Goal: Go to known website: Access a specific website the user already knows

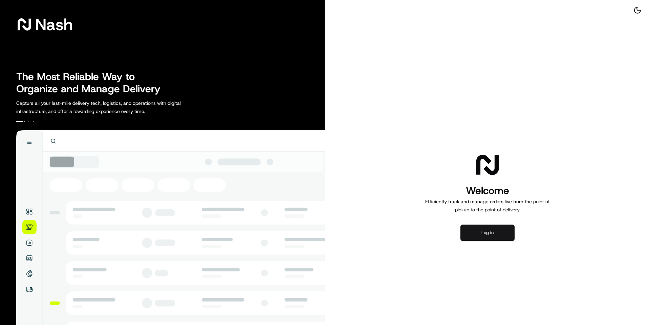
click at [479, 240] on button "Log in" at bounding box center [488, 232] width 54 height 16
